Goal: Task Accomplishment & Management: Manage account settings

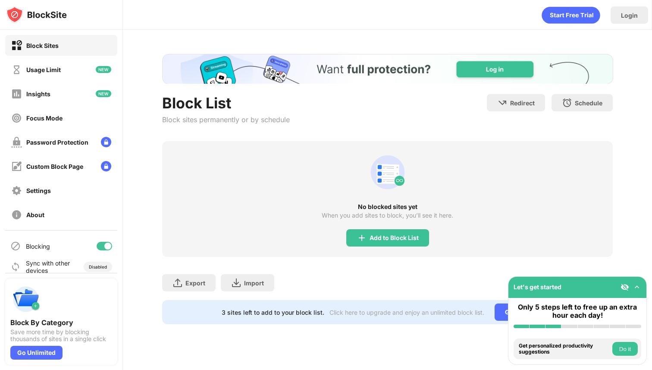
click at [366, 200] on div "No blocked sites yet When you add sites to block, you’ll see it here. Add to Bl…" at bounding box center [387, 199] width 451 height 116
click at [371, 236] on div "Add to Block List" at bounding box center [394, 237] width 49 height 7
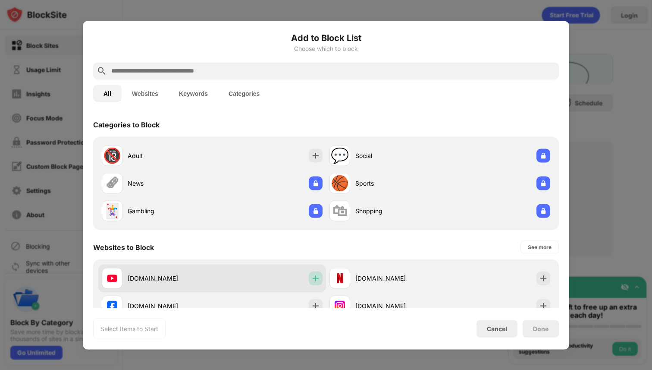
click at [309, 277] on div at bounding box center [316, 278] width 14 height 14
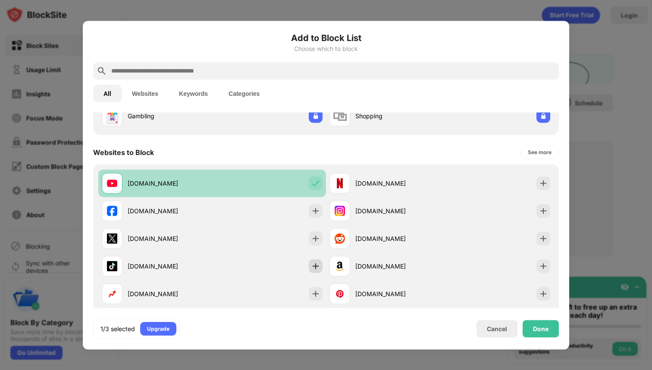
scroll to position [101, 0]
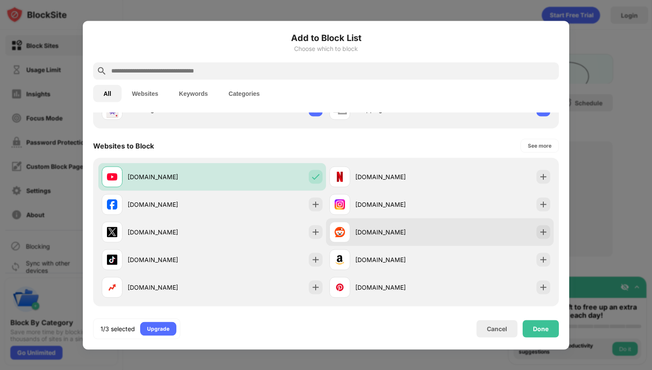
click at [539, 235] on img at bounding box center [543, 231] width 9 height 9
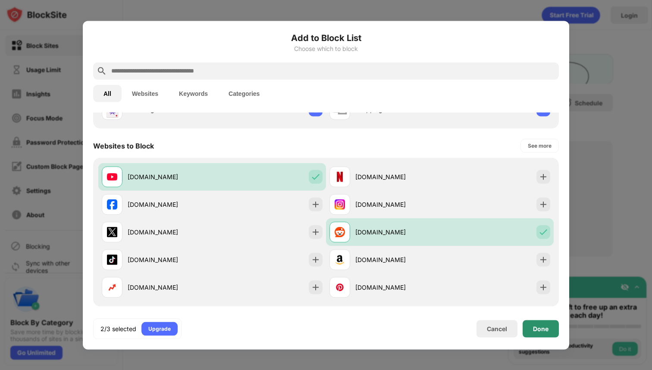
click at [546, 331] on div "Done" at bounding box center [541, 328] width 16 height 7
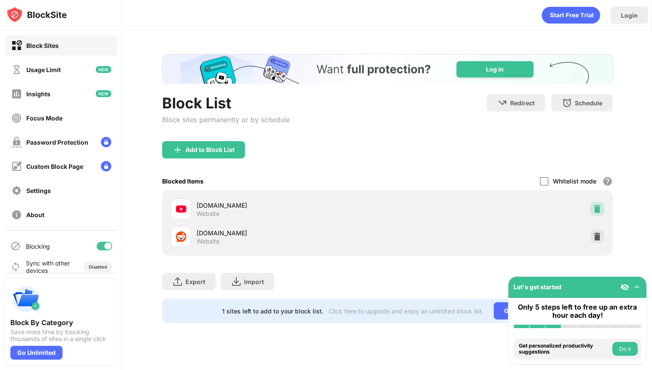
click at [598, 212] on img at bounding box center [597, 208] width 9 height 9
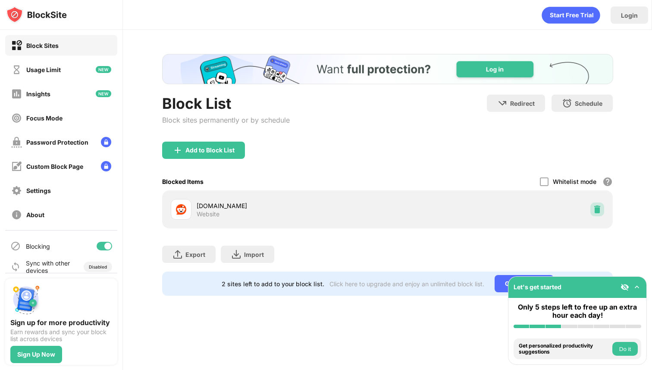
click at [595, 210] on img at bounding box center [597, 209] width 9 height 9
